Goal: Navigation & Orientation: Find specific page/section

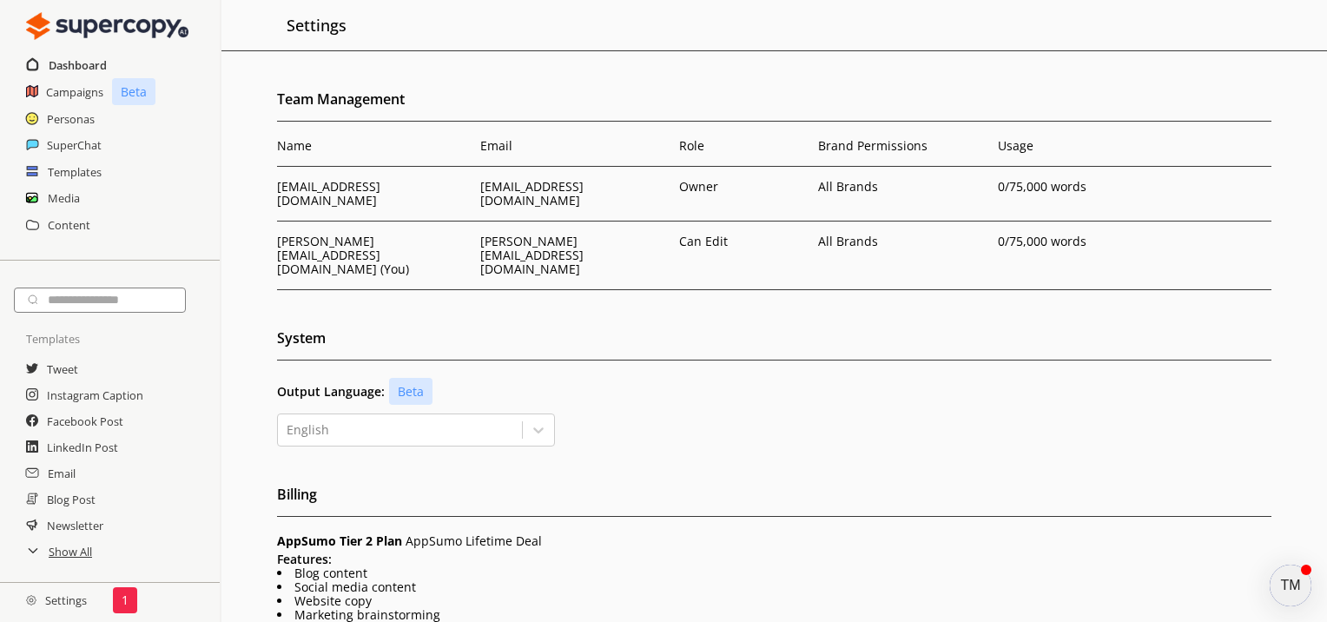
click at [74, 59] on h2 "Dashboard" at bounding box center [78, 65] width 58 height 26
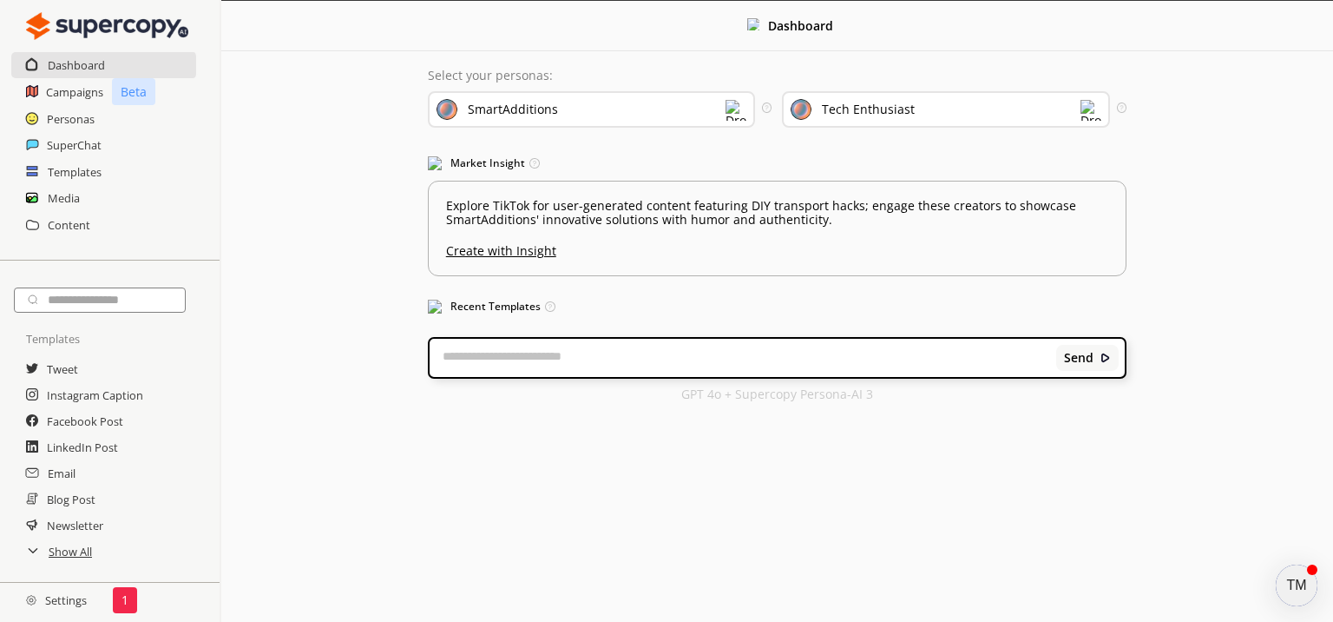
click at [65, 595] on h2 "Settings" at bounding box center [56, 600] width 113 height 35
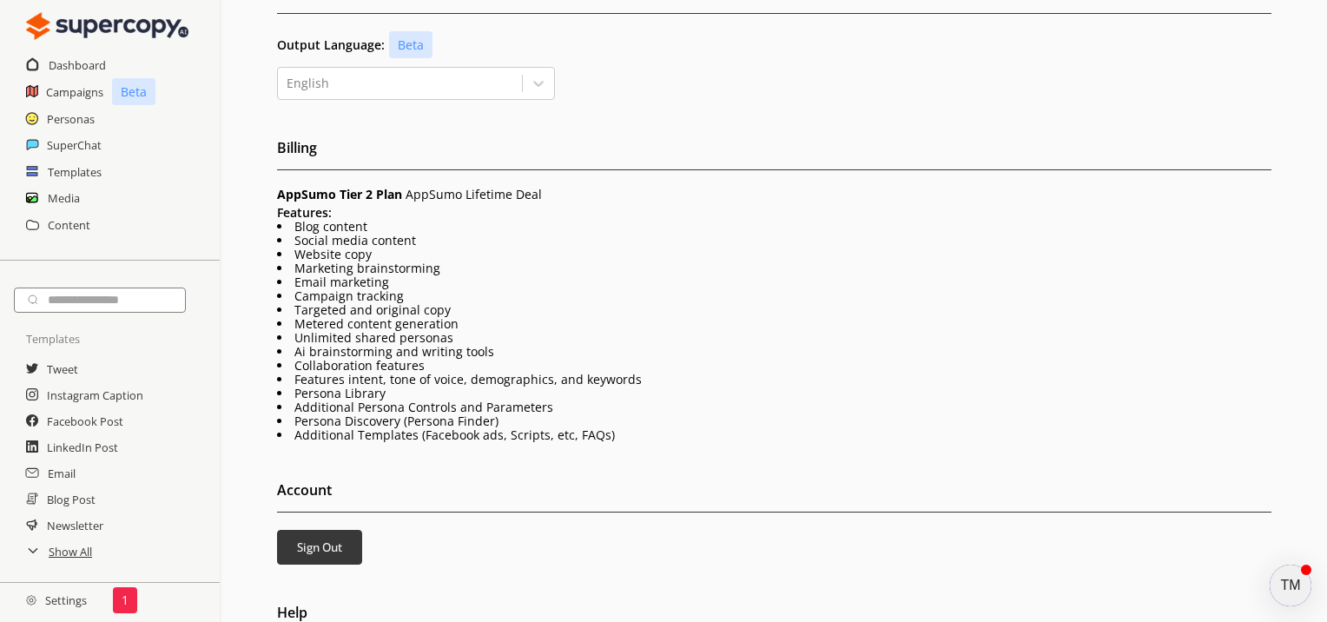
scroll to position [350, 0]
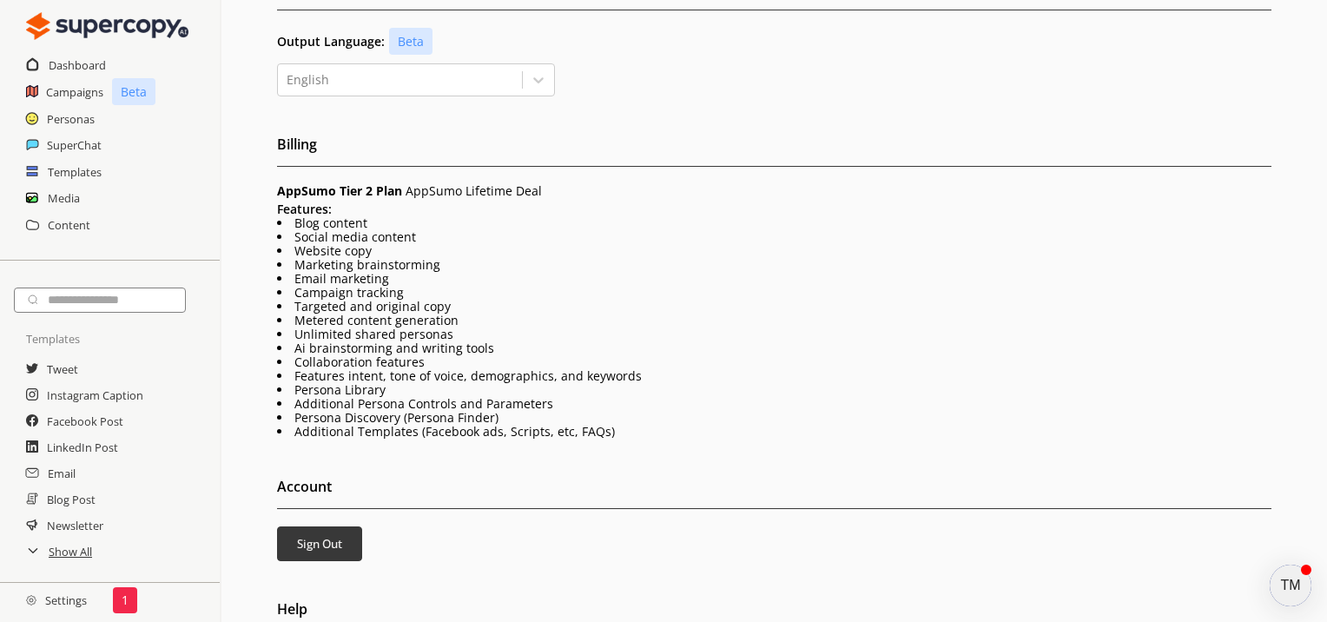
click at [1287, 582] on div "TM" at bounding box center [1290, 585] width 42 height 42
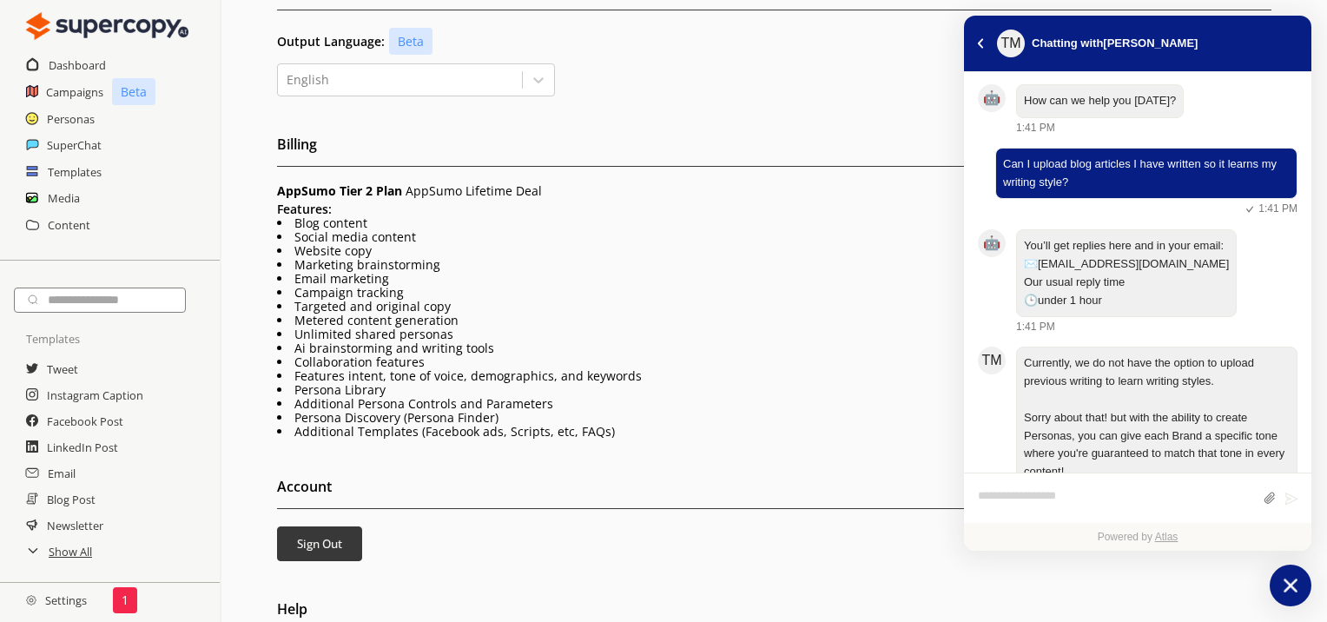
scroll to position [1216, 0]
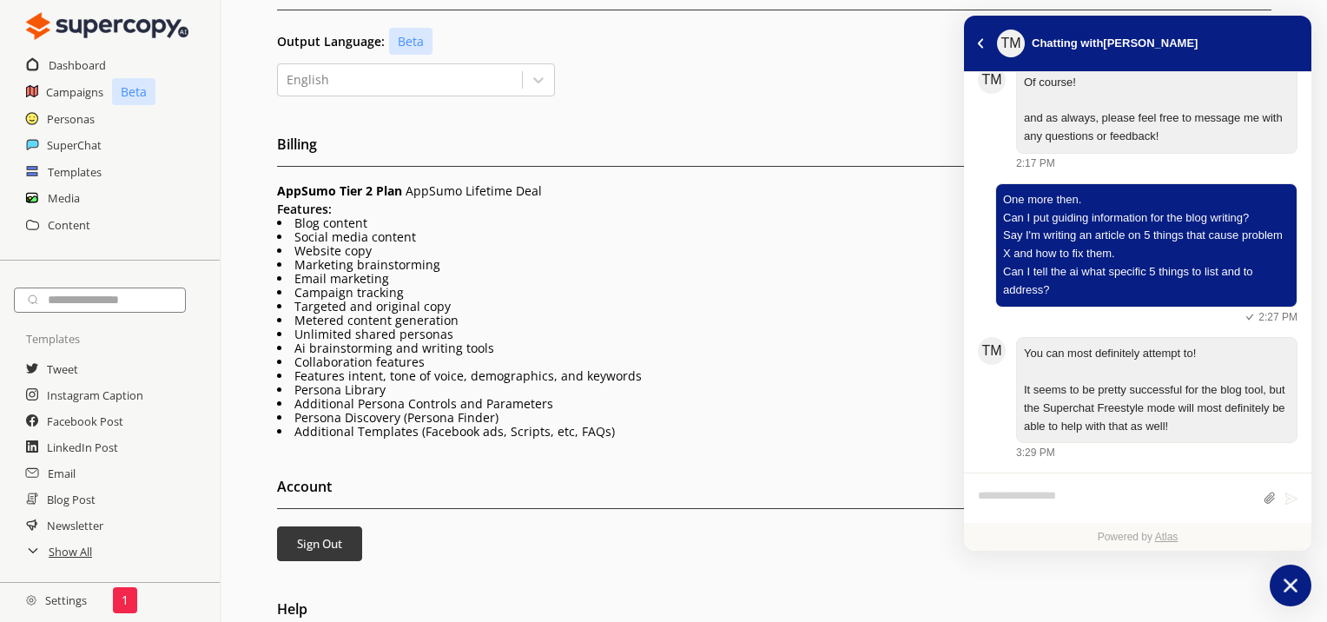
click at [1301, 591] on icon "atlas-launcher" at bounding box center [1290, 585] width 25 height 25
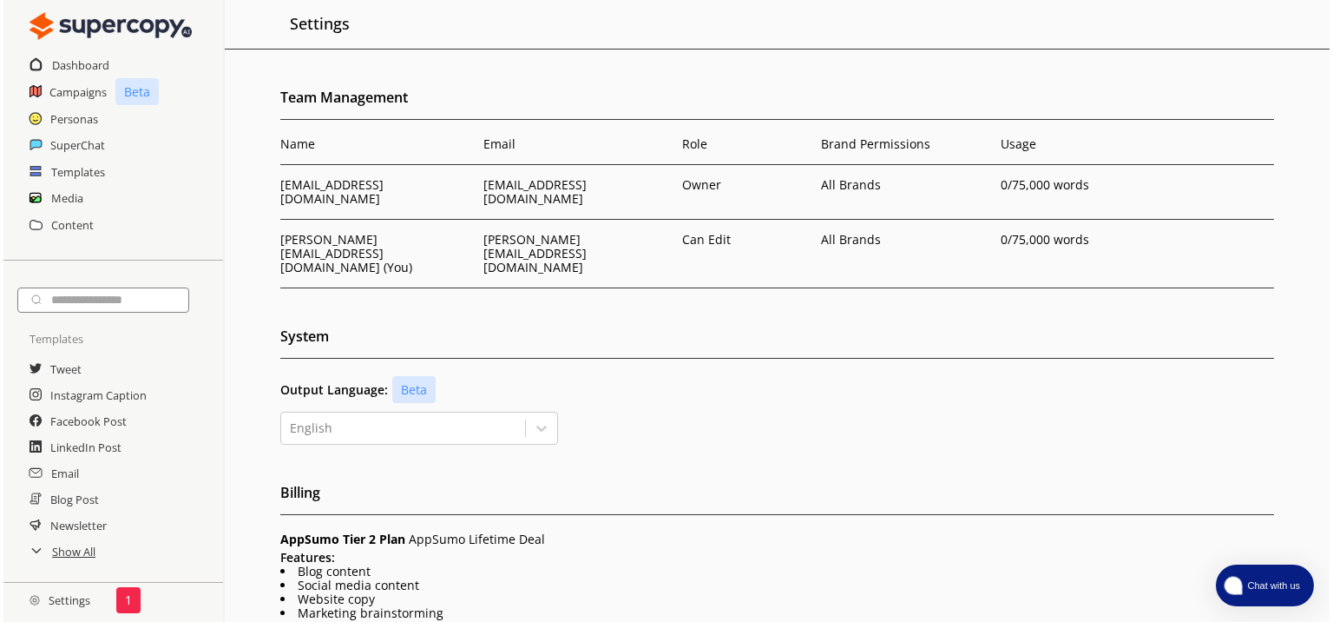
scroll to position [0, 0]
click at [91, 59] on h2 "Dashboard" at bounding box center [78, 65] width 58 height 26
